Goal: Transaction & Acquisition: Book appointment/travel/reservation

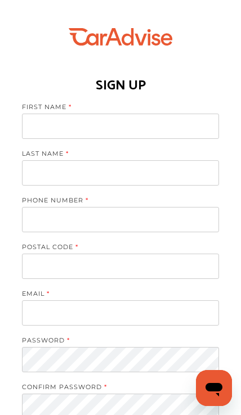
click at [147, 124] on input at bounding box center [120, 126] width 197 height 25
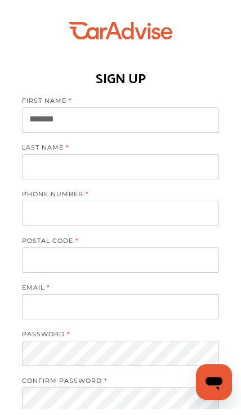
type input "******"
click at [147, 168] on input at bounding box center [120, 172] width 197 height 25
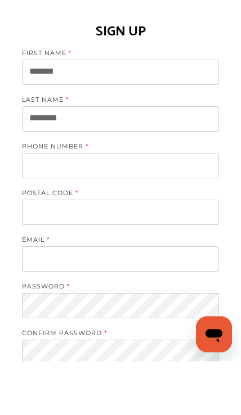
type input "*******"
click at [160, 207] on input "tel" at bounding box center [120, 219] width 197 height 25
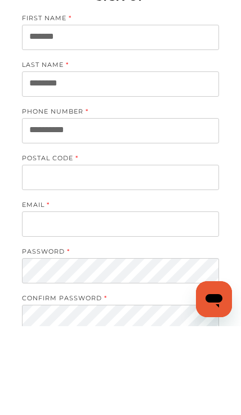
type input "**********"
click at [161, 254] on input at bounding box center [120, 266] width 197 height 25
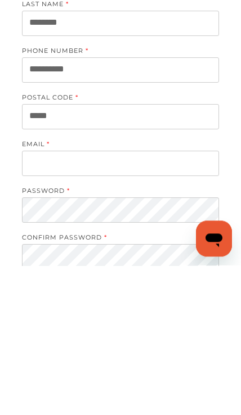
type input "*****"
click at [162, 300] on input at bounding box center [120, 312] width 197 height 25
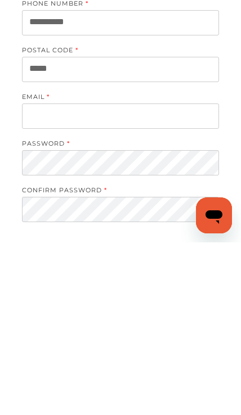
type input "**********"
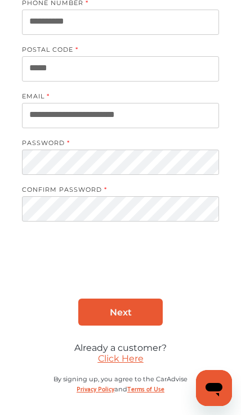
click at [133, 317] on link "Next" at bounding box center [120, 312] width 84 height 27
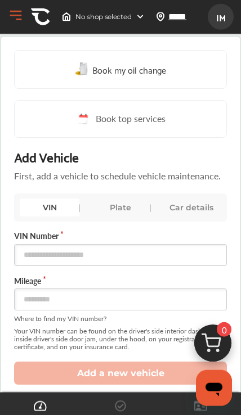
scroll to position [27, 0]
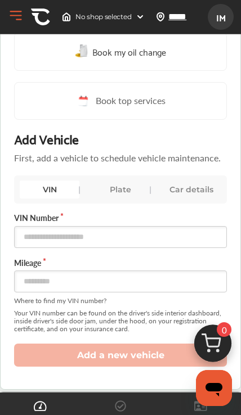
click at [203, 185] on div "Car details" at bounding box center [191, 190] width 60 height 18
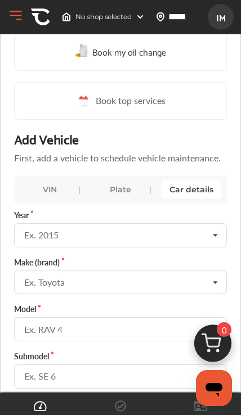
click at [215, 236] on icon at bounding box center [214, 236] width 19 height 24
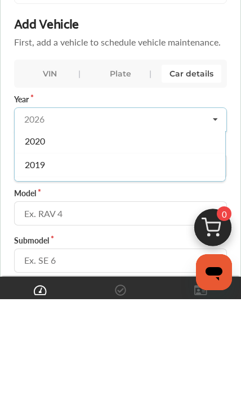
scroll to position [155, 0]
click at [75, 258] on div "2019" at bounding box center [120, 270] width 210 height 24
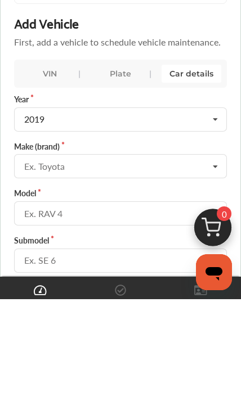
click at [215, 271] on icon at bounding box center [214, 283] width 19 height 24
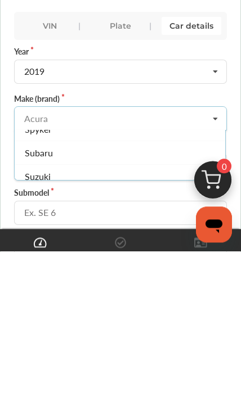
scroll to position [1175, 0]
click at [113, 304] on div "Subaru" at bounding box center [120, 316] width 210 height 24
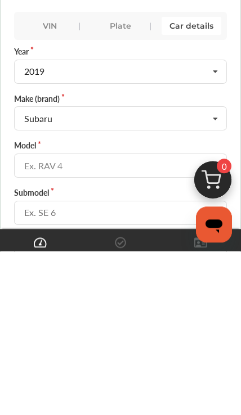
click at [157, 318] on input "text" at bounding box center [121, 329] width 212 height 22
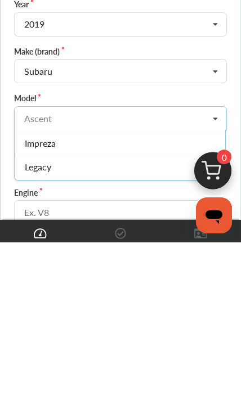
scroll to position [94, 0]
click at [68, 304] on div "Impreza" at bounding box center [120, 316] width 210 height 24
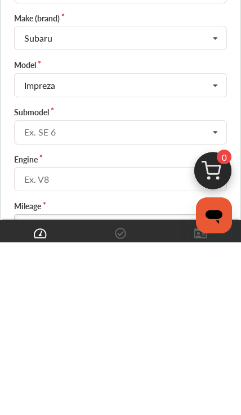
scroll to position [98, 0]
click at [217, 294] on icon at bounding box center [214, 306] width 19 height 24
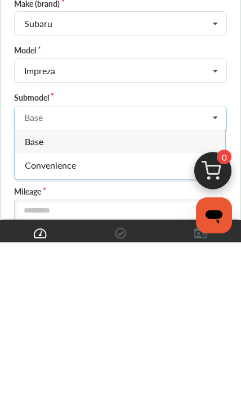
click at [109, 302] on div "Base" at bounding box center [120, 314] width 210 height 24
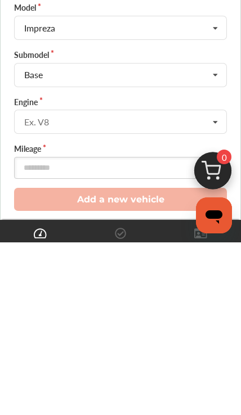
scroll to position [164, 0]
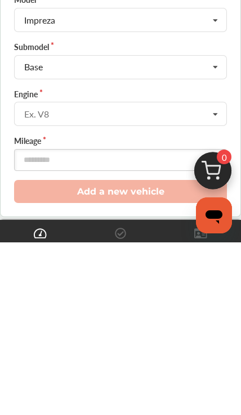
click at [222, 275] on icon at bounding box center [214, 287] width 19 height 24
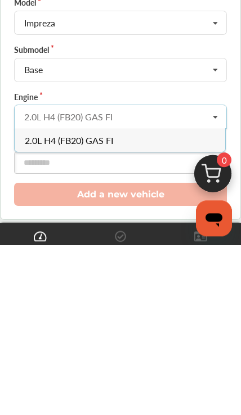
click at [116, 298] on div "2.0L H4 (FB20) GAS FI" at bounding box center [120, 310] width 210 height 24
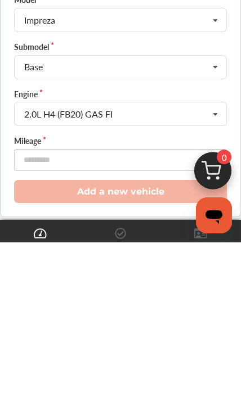
scroll to position [186, 0]
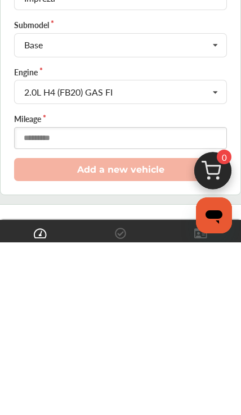
click at [185, 300] on input "number" at bounding box center [120, 311] width 213 height 22
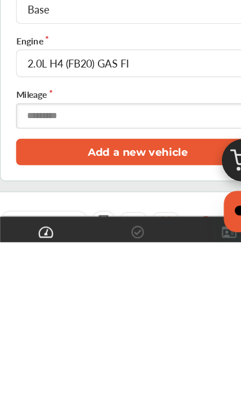
type input "*****"
click at [151, 325] on button "Add a new vehicle" at bounding box center [120, 336] width 213 height 23
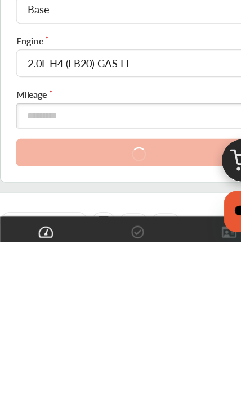
scroll to position [343, 0]
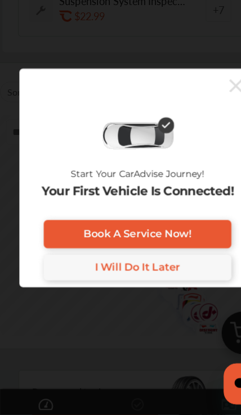
click at [161, 275] on link "I Will Do It Later" at bounding box center [120, 286] width 165 height 23
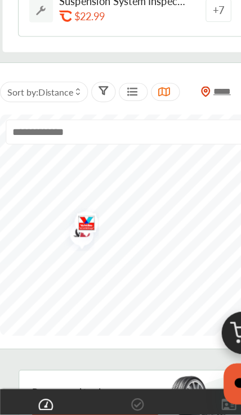
click at [82, 231] on img "Map marker" at bounding box center [72, 248] width 30 height 35
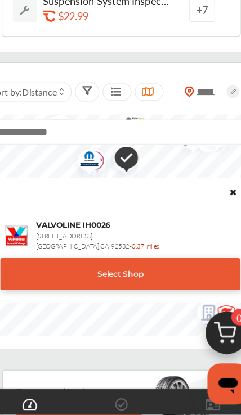
click at [150, 278] on div "Select Shop" at bounding box center [120, 292] width 210 height 28
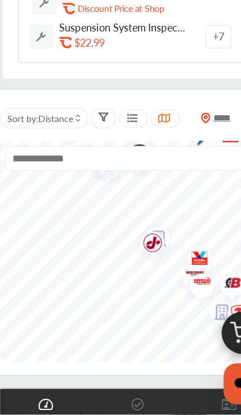
scroll to position [351, 0]
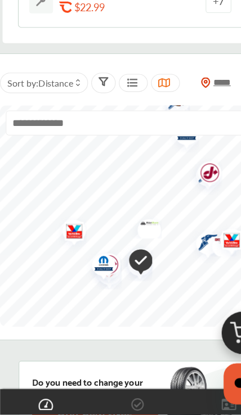
click at [131, 264] on img "Map marker" at bounding box center [119, 281] width 29 height 34
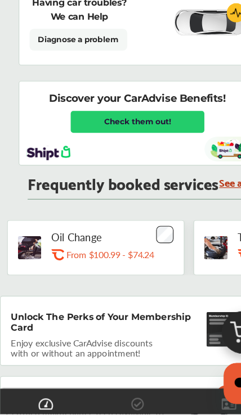
scroll to position [772, 0]
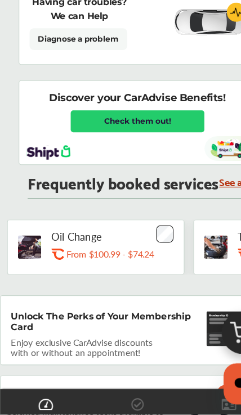
click at [87, 254] on div "Oil Change .st0{fill:#FA4A1C;} From $100.99 - $74.24" at bounding box center [108, 268] width 126 height 29
click at [95, 254] on div "Oil Change .st0{fill:#FA4A1C;} From $100.99 - $74.24" at bounding box center [108, 268] width 126 height 29
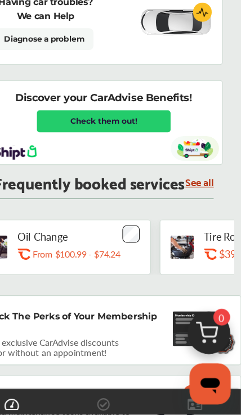
click at [192, 206] on link "See all" at bounding box center [204, 211] width 25 height 10
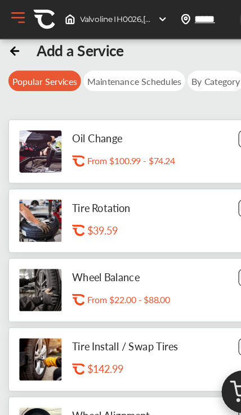
click at [124, 136] on p "From $100.99 - $74.24" at bounding box center [115, 141] width 77 height 11
click at [201, 69] on div "By Category" at bounding box center [188, 71] width 49 height 18
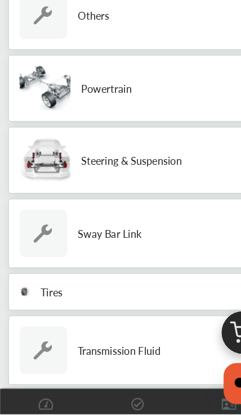
scroll to position [852, 0]
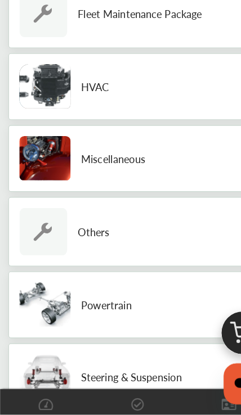
click at [97, 224] on div "Others" at bounding box center [120, 254] width 226 height 61
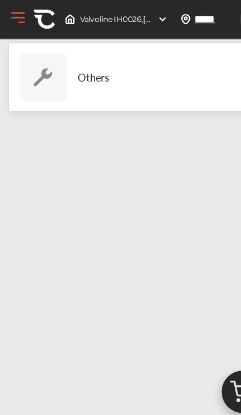
scroll to position [0, 0]
